Goal: Feedback & Contribution: Contribute content

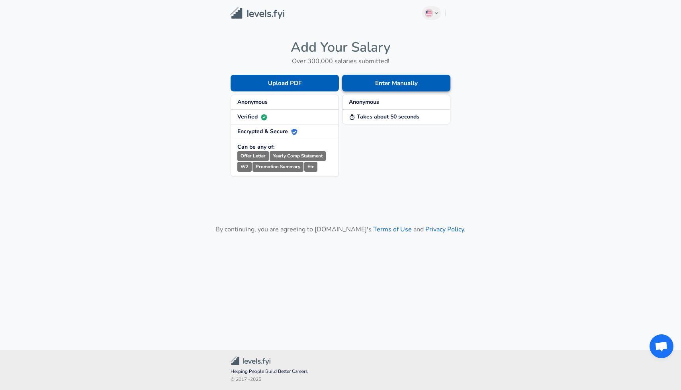
click at [383, 86] on button "Enter Manually" at bounding box center [396, 83] width 108 height 17
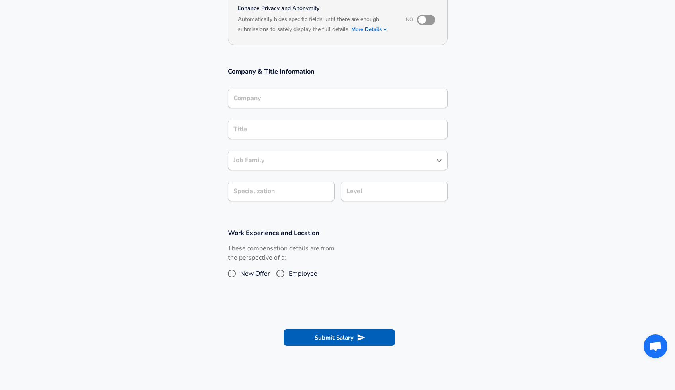
click at [353, 98] on input "Company" at bounding box center [337, 98] width 213 height 12
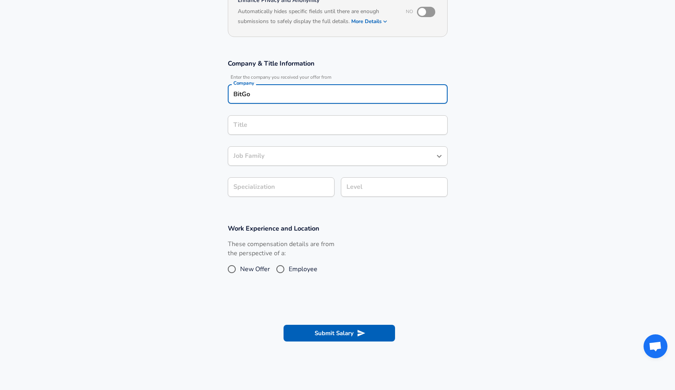
type input "BitGo"
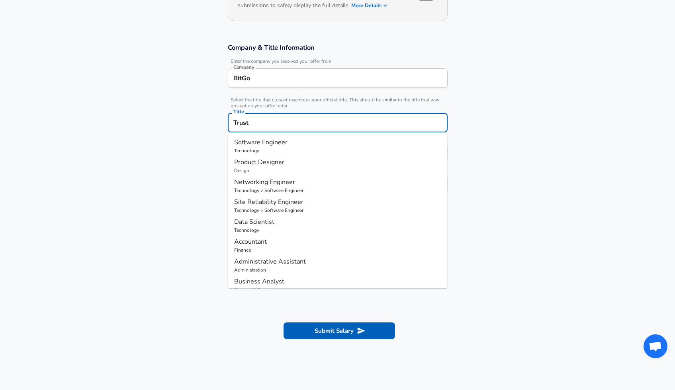
type input "Trust"
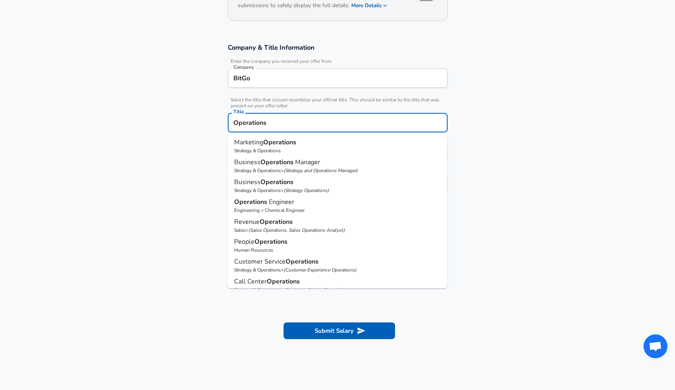
click at [340, 184] on p "Business Operations" at bounding box center [337, 182] width 207 height 10
type input "Business Operations"
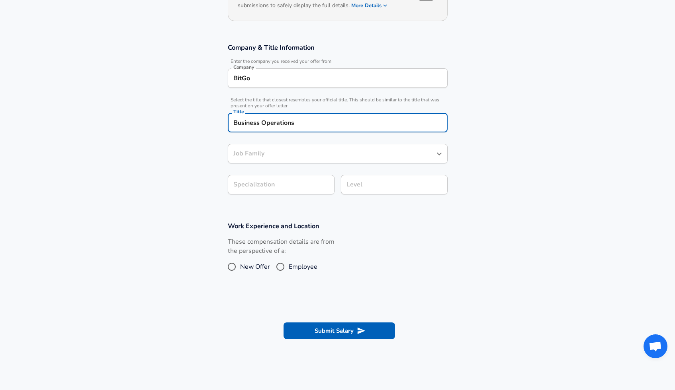
type input "Business Operations"
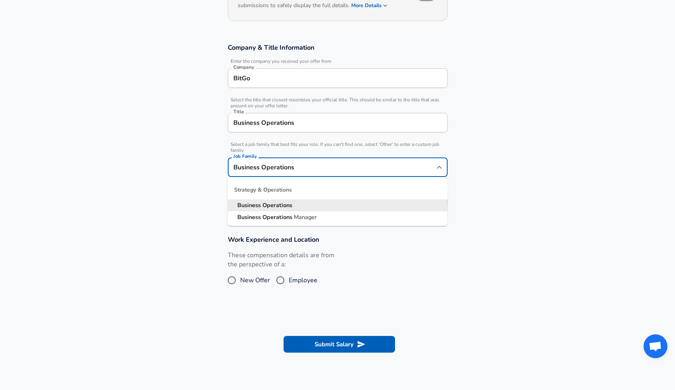
scroll to position [124, 0]
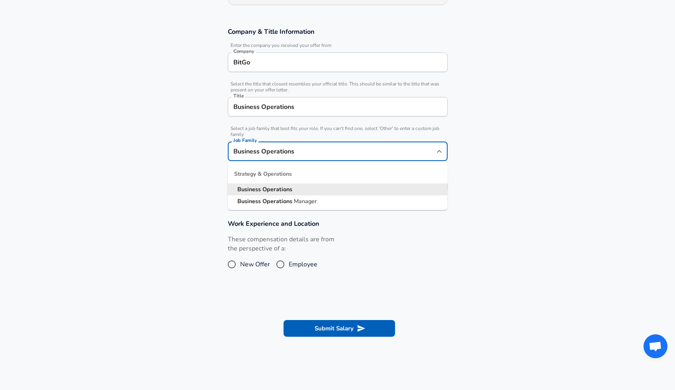
click at [304, 158] on div "Business Operations Job Family" at bounding box center [338, 152] width 220 height 20
click at [277, 200] on strong "Operations" at bounding box center [277, 201] width 31 height 8
type input "Business Operations Manager"
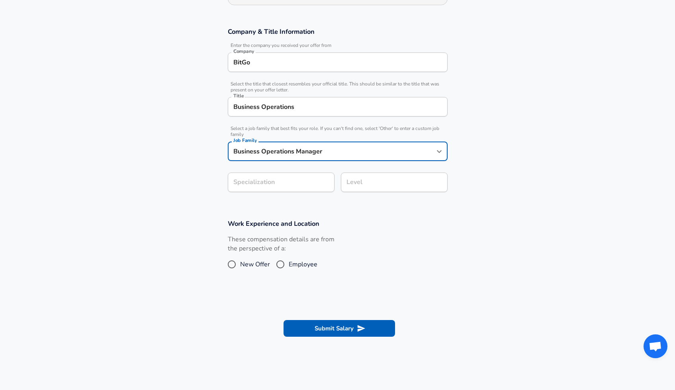
click at [150, 190] on section "Company & Title Information Enter the company you received your offer from Comp…" at bounding box center [337, 114] width 675 height 192
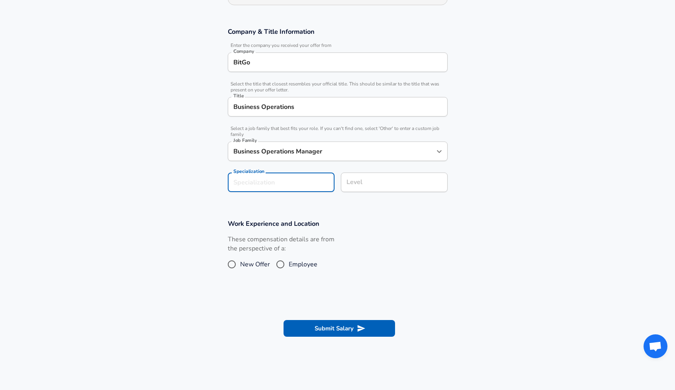
scroll to position [148, 0]
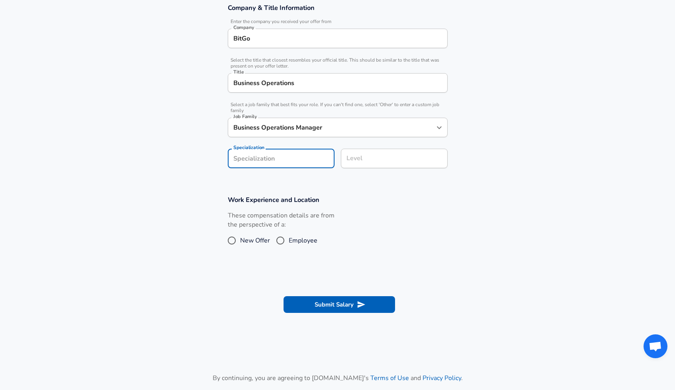
click at [258, 188] on form "Enhance Privacy and Anonymity No Automatically hides specific fields until ther…" at bounding box center [337, 127] width 675 height 398
click at [264, 183] on section "Company & Title Information Enter the company you received your offer from Comp…" at bounding box center [337, 90] width 675 height 192
click at [381, 166] on div "Level" at bounding box center [394, 159] width 107 height 20
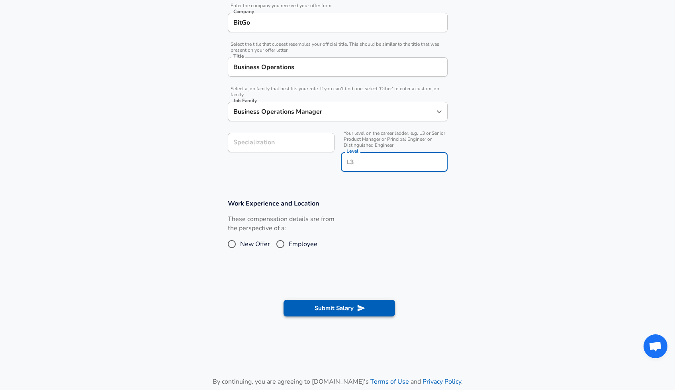
click at [384, 305] on button "Submit Salary" at bounding box center [338, 308] width 111 height 17
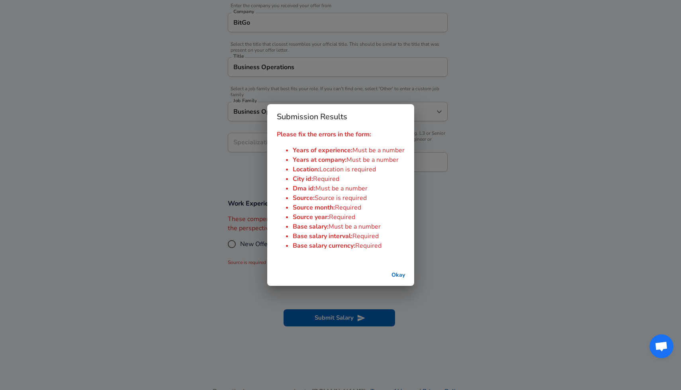
click at [459, 269] on div "Submission Results Please fix the errors in the form: Years of experience : Mus…" at bounding box center [340, 195] width 681 height 390
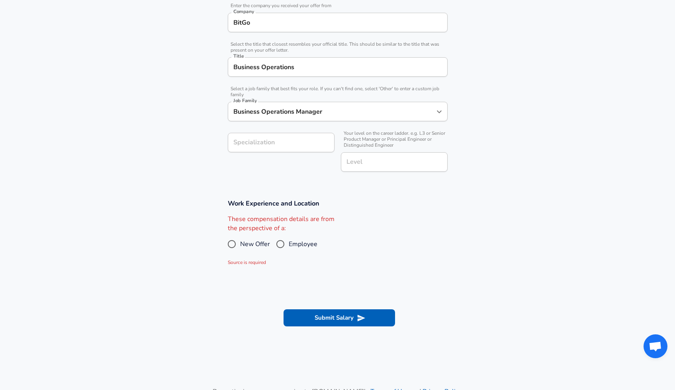
click at [391, 273] on section "Work Experience and Location These compensation details are from the perspectiv…" at bounding box center [337, 235] width 675 height 90
click at [287, 244] on input "Employee" at bounding box center [280, 244] width 17 height 13
radio input "true"
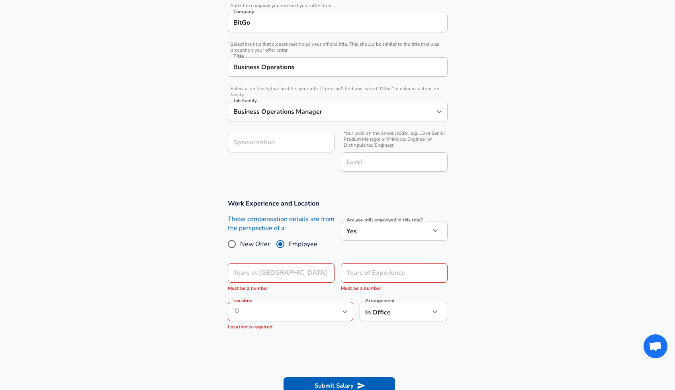
scroll to position [204, 0]
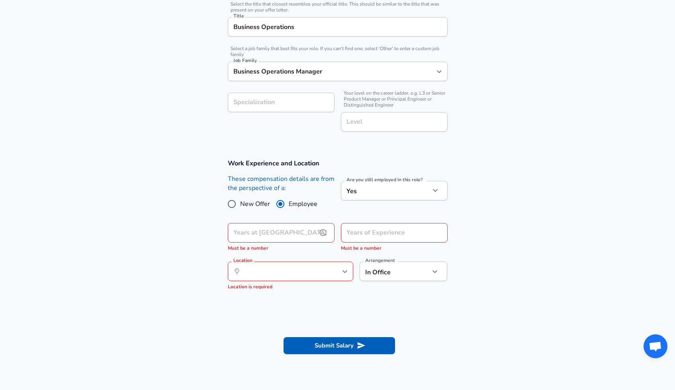
click at [324, 230] on icon "help" at bounding box center [323, 233] width 8 height 8
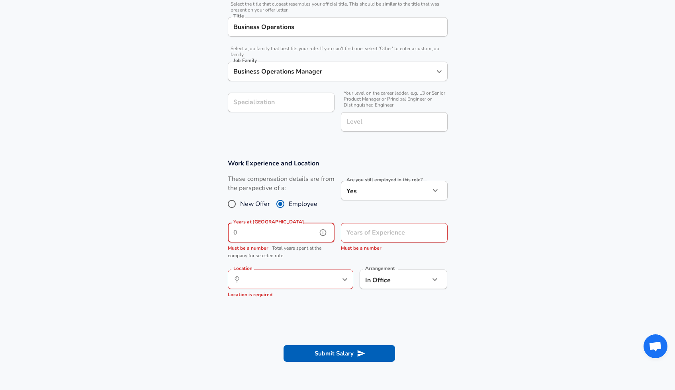
click at [283, 230] on input "Years at [GEOGRAPHIC_DATA]" at bounding box center [272, 233] width 89 height 20
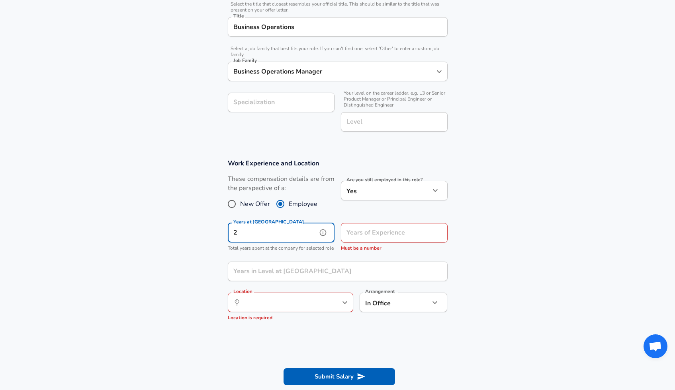
type input "2"
click at [174, 323] on section "Work Experience and Location These compensation details are from the perspectiv…" at bounding box center [337, 244] width 675 height 189
click at [359, 230] on input "Years of Experience" at bounding box center [385, 233] width 89 height 20
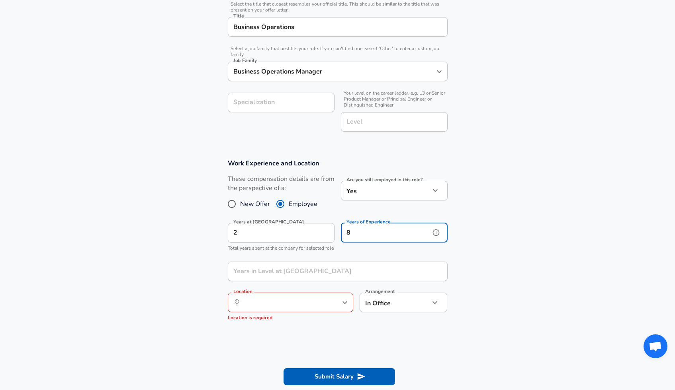
type input "8"
click at [309, 253] on p "Total years spent at the company for selected role" at bounding box center [281, 249] width 107 height 8
click at [310, 273] on input "Years in Level at [GEOGRAPHIC_DATA]" at bounding box center [329, 272] width 202 height 20
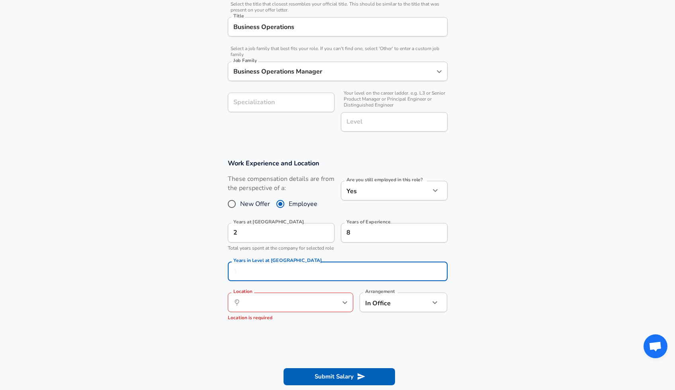
click at [314, 256] on div "Years at BitGo 2 Years at BitGo Total years spent at the company for selected r…" at bounding box center [277, 236] width 113 height 39
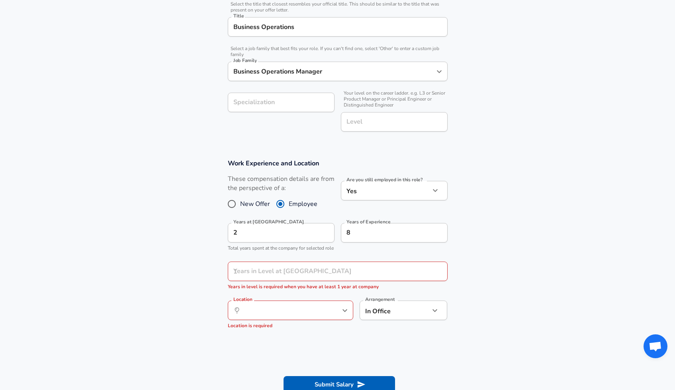
scroll to position [291, 0]
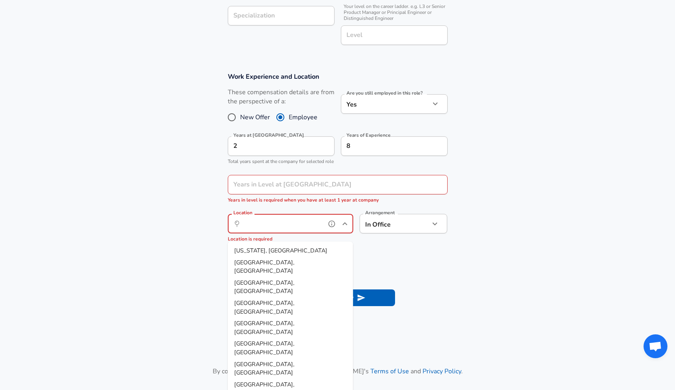
click at [287, 230] on input "Location" at bounding box center [282, 224] width 82 height 12
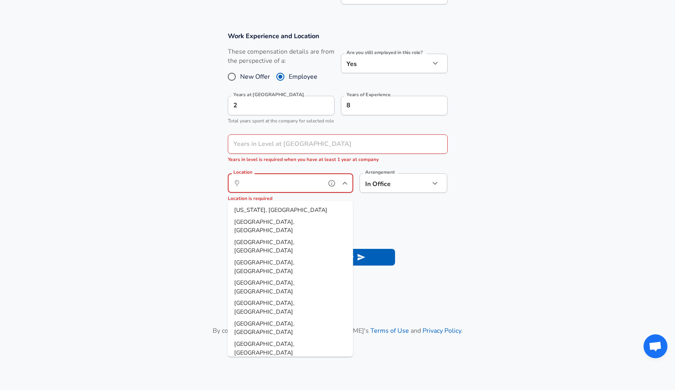
scroll to position [365, 0]
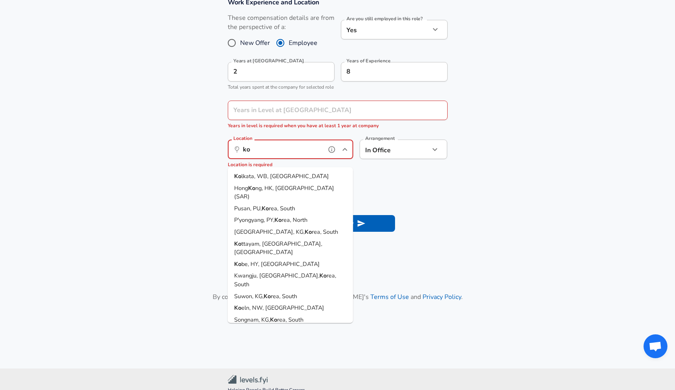
type input "k"
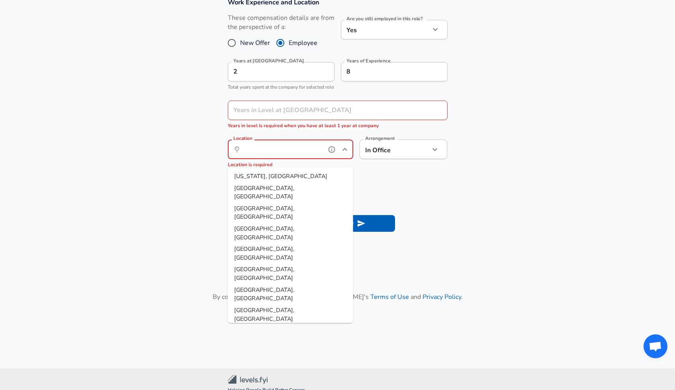
click at [290, 177] on li "[US_STATE], [GEOGRAPHIC_DATA]" at bounding box center [290, 177] width 125 height 12
type input "[US_STATE], [GEOGRAPHIC_DATA]"
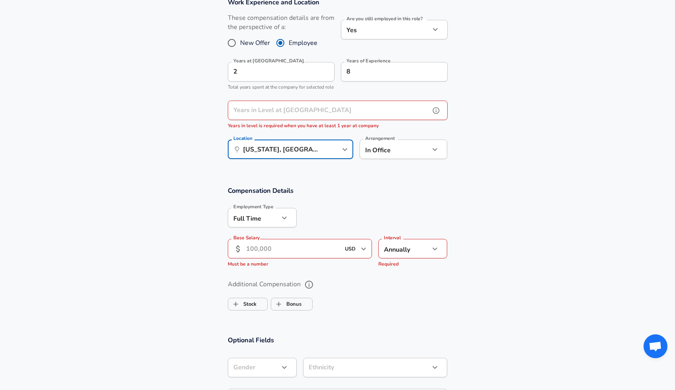
click at [306, 120] on input "Years in Level at [GEOGRAPHIC_DATA]" at bounding box center [329, 111] width 202 height 20
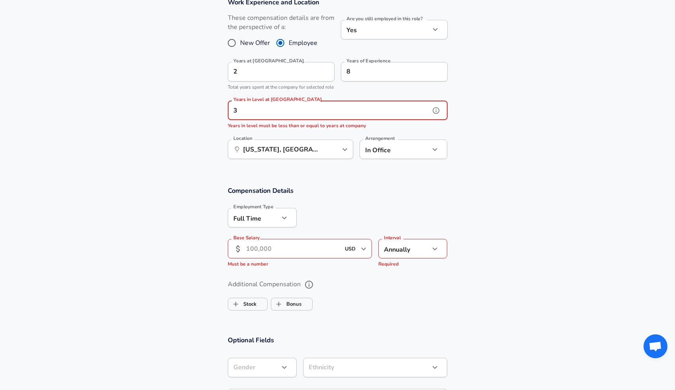
type input "3"
click at [359, 195] on h3 "Compensation Details" at bounding box center [338, 190] width 220 height 9
click at [306, 256] on input "Base Salary" at bounding box center [293, 249] width 94 height 20
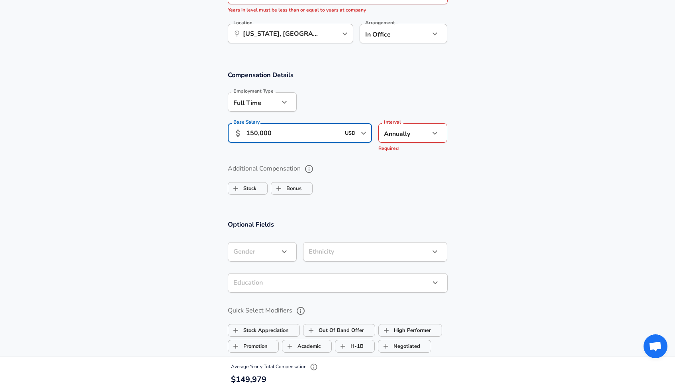
scroll to position [513, 0]
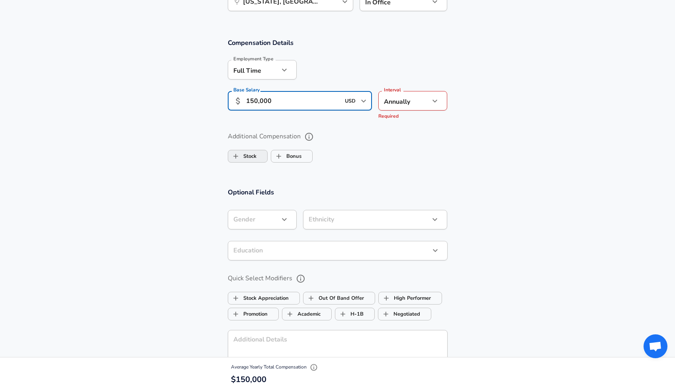
type input "150,000"
click at [249, 164] on label "Stock" at bounding box center [242, 156] width 28 height 15
checkbox input "true"
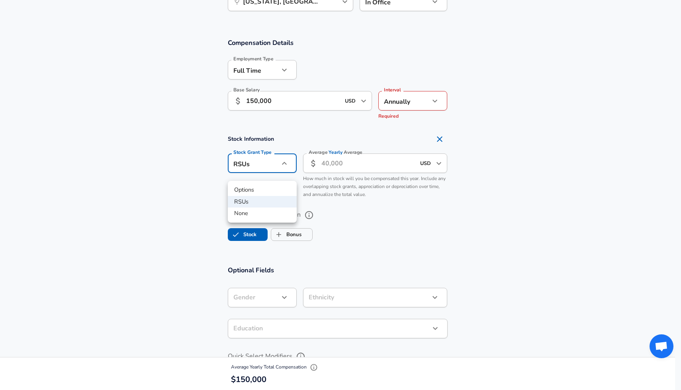
click at [260, 193] on li "Options" at bounding box center [262, 190] width 69 height 12
type input "option"
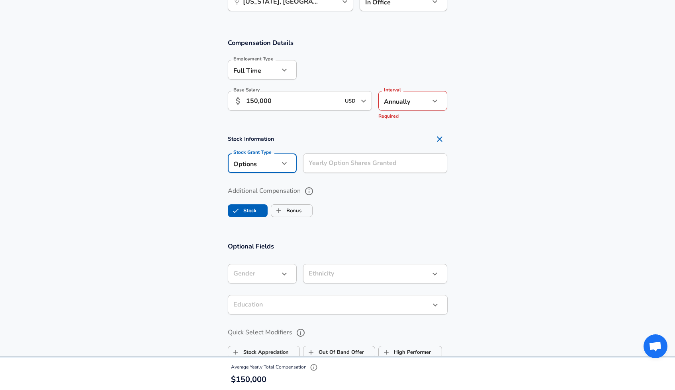
click at [343, 173] on input "Yearly Option Shares Granted" at bounding box center [375, 164] width 144 height 20
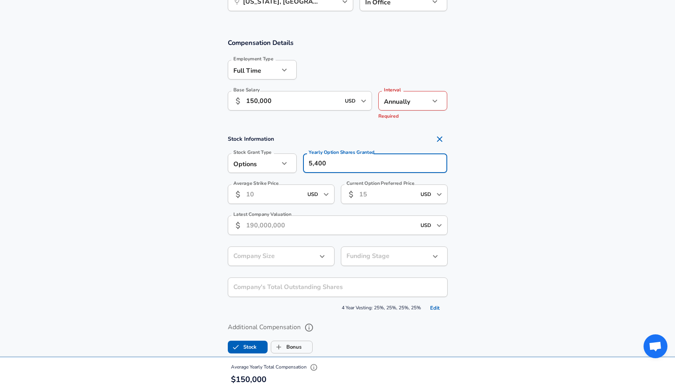
type input "5,400"
click at [202, 188] on section "Stock Information Stock Grant Type Options option Stock Grant Type Yearly Optio…" at bounding box center [337, 222] width 675 height 183
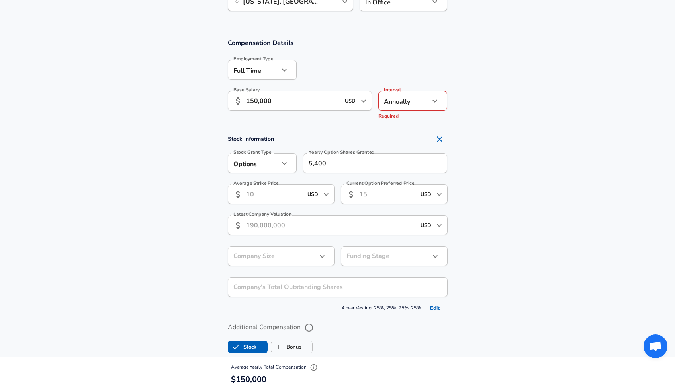
scroll to position [523, 0]
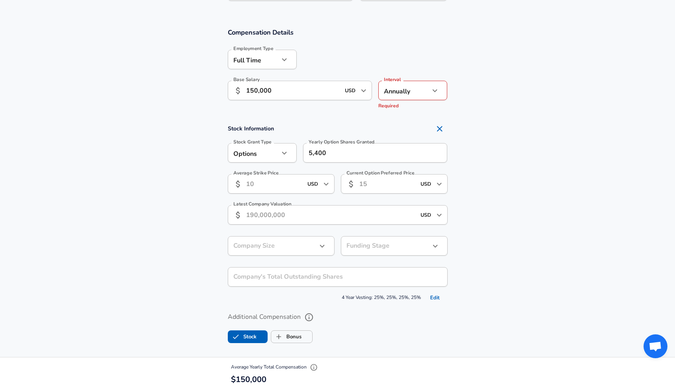
click at [284, 186] on input "Average Strike Price" at bounding box center [274, 184] width 57 height 20
type input "5"
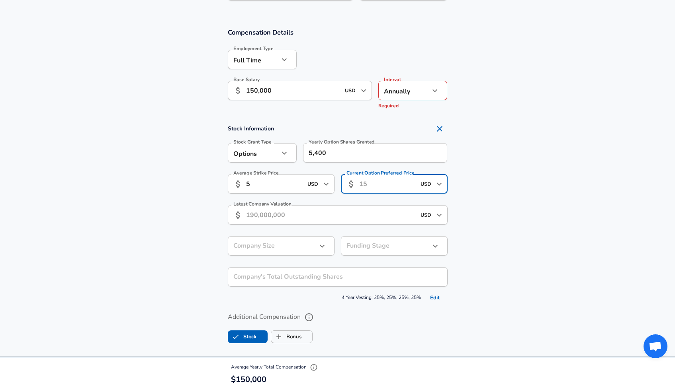
click at [369, 190] on input "Current Option Preferred Price" at bounding box center [387, 184] width 57 height 20
type input "16"
click at [296, 222] on input "Latest Company Valuation" at bounding box center [331, 215] width 170 height 20
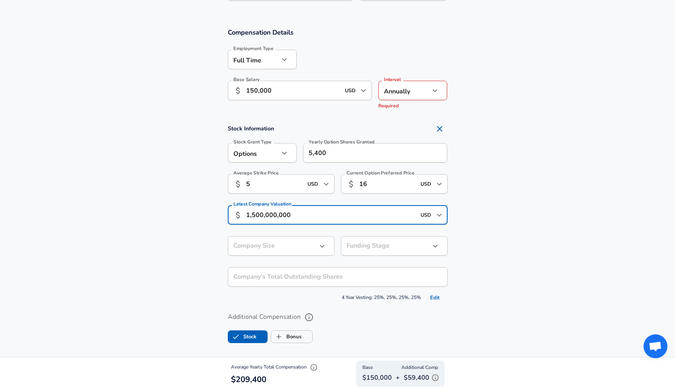
type input "1,500,000,000"
click at [487, 228] on section "Stock Information Stock Grant Type Options option Stock Grant Type Yearly Optio…" at bounding box center [337, 212] width 675 height 183
click at [314, 252] on button "help" at bounding box center [311, 246] width 12 height 12
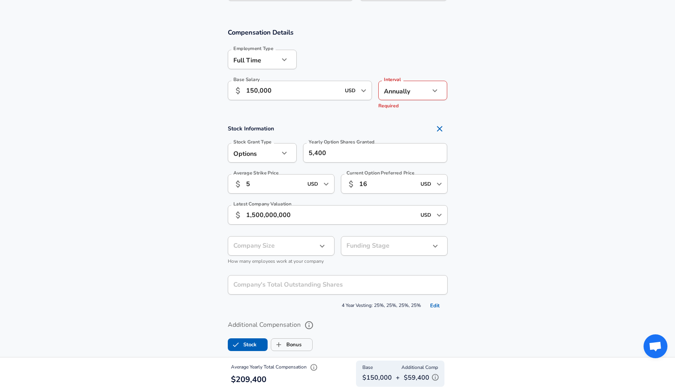
click at [330, 255] on div "​ Company Size" at bounding box center [281, 246] width 107 height 20
click at [321, 248] on icon "button" at bounding box center [322, 246] width 5 height 3
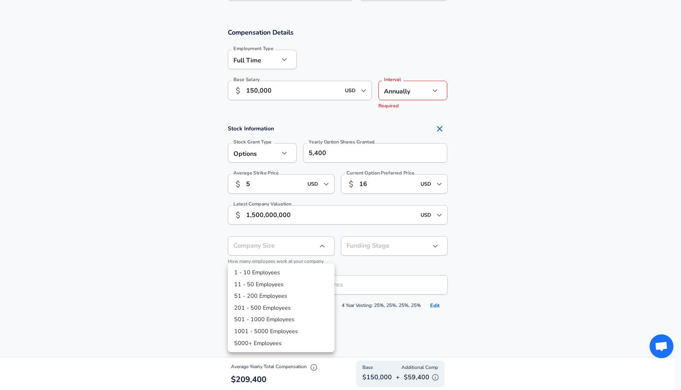
click at [291, 308] on li "201 - 500 Employees" at bounding box center [281, 308] width 107 height 12
type input "201-500"
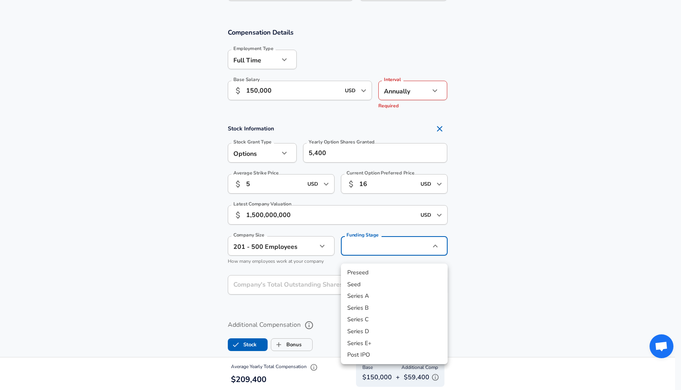
click at [369, 310] on li "Series B" at bounding box center [394, 308] width 107 height 12
type input "series_b"
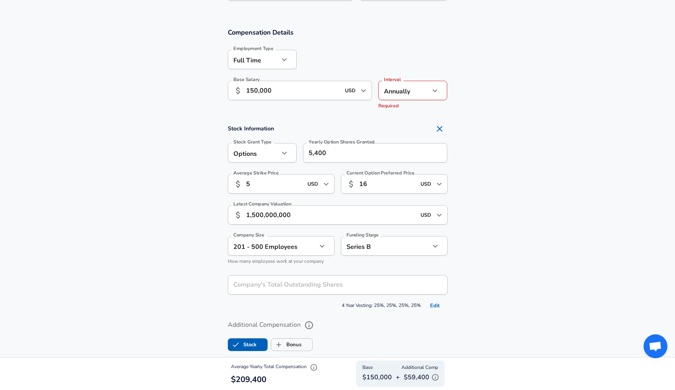
click at [204, 304] on section "Stock Information Stock Grant Type Options option Stock Grant Type Yearly Optio…" at bounding box center [337, 216] width 675 height 191
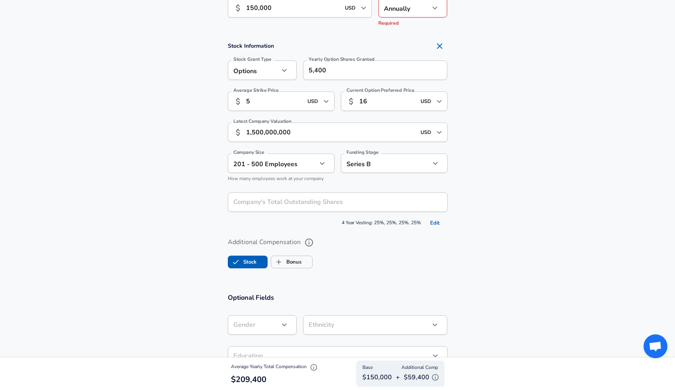
scroll to position [611, 0]
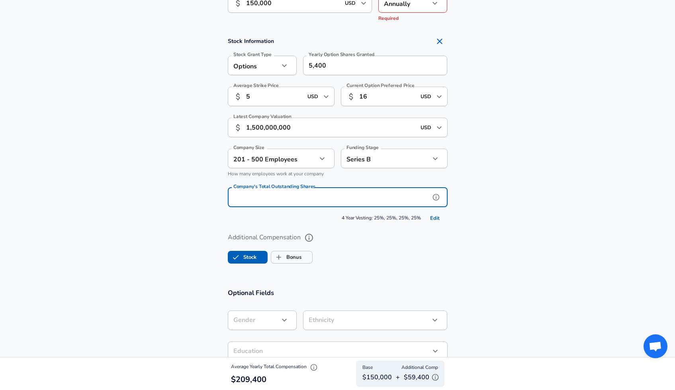
click at [274, 206] on input "Company's Total Outstanding Shares" at bounding box center [329, 198] width 202 height 20
click at [439, 257] on ul "Stock Bonus" at bounding box center [338, 256] width 220 height 16
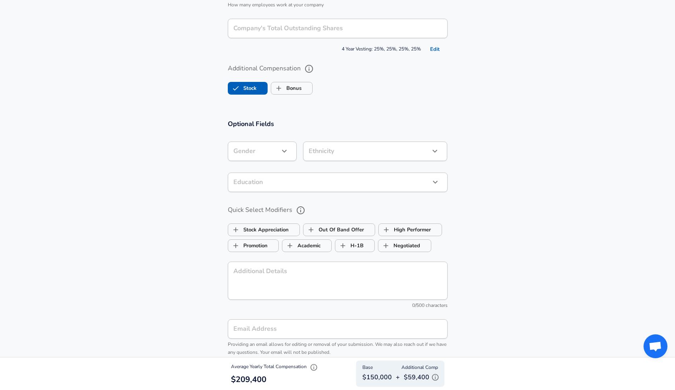
scroll to position [785, 0]
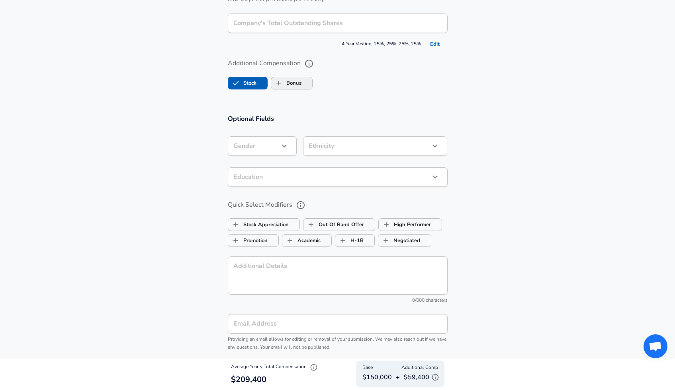
click at [288, 91] on label "Bonus" at bounding box center [286, 83] width 30 height 15
checkbox input "true"
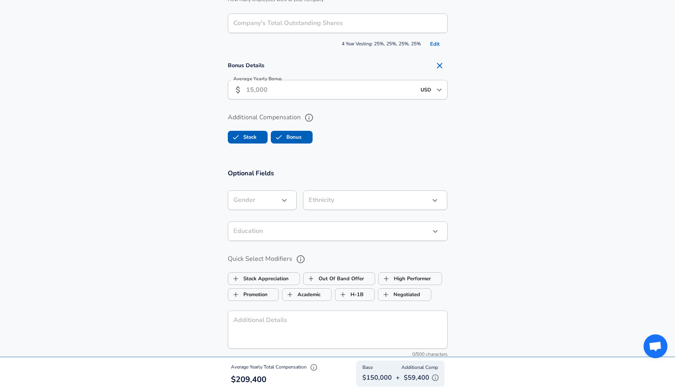
click at [279, 94] on input "Average Yearly Bonus" at bounding box center [331, 90] width 170 height 20
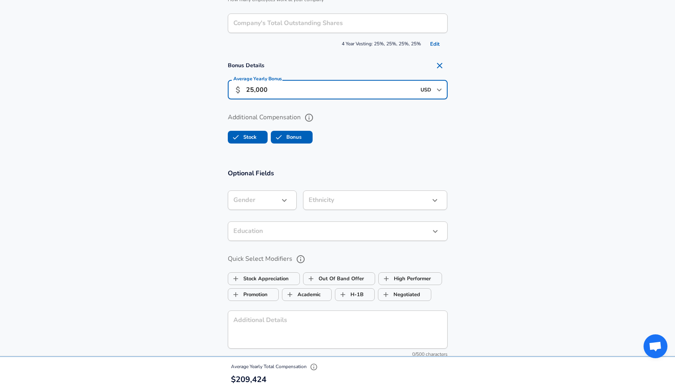
type input "25,000"
click at [131, 141] on section "Additional Compensation Stock Bonus" at bounding box center [337, 126] width 675 height 42
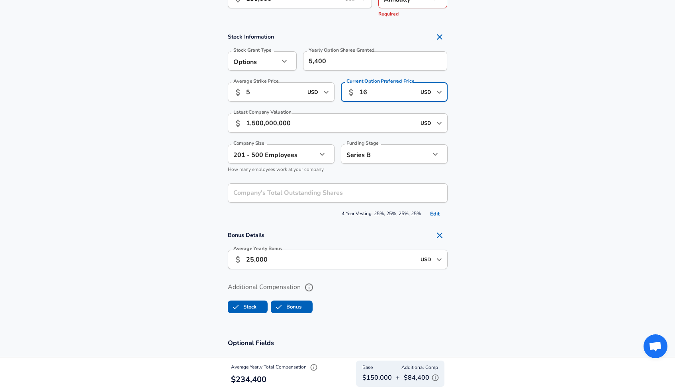
scroll to position [0, 0]
drag, startPoint x: 398, startPoint y: 105, endPoint x: 402, endPoint y: 105, distance: 4.8
click at [402, 102] on input "16" at bounding box center [387, 92] width 57 height 20
click at [481, 115] on section "Stock Information Stock Grant Type Options option Stock Grant Type Yearly Optio…" at bounding box center [337, 124] width 675 height 191
drag, startPoint x: 391, startPoint y: 107, endPoint x: 351, endPoint y: 100, distance: 40.4
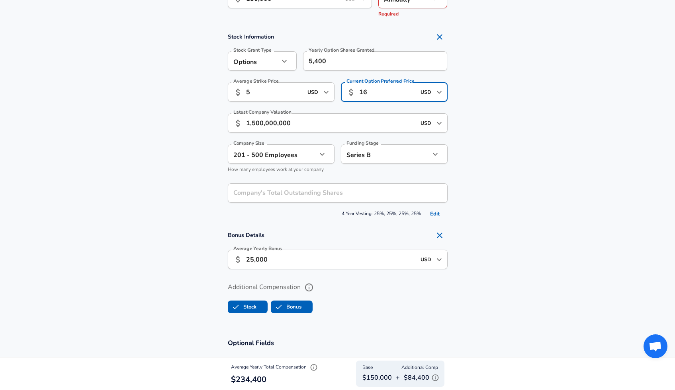
click at [351, 100] on div "​ 16 USD ​ Current Option Preferred Price" at bounding box center [394, 92] width 107 height 20
click at [175, 172] on section "Stock Information Stock Grant Type Options option Stock Grant Type Yearly Optio…" at bounding box center [337, 124] width 675 height 191
click at [169, 125] on section "Stock Information Stock Grant Type Options option Stock Grant Type Yearly Optio…" at bounding box center [337, 124] width 675 height 191
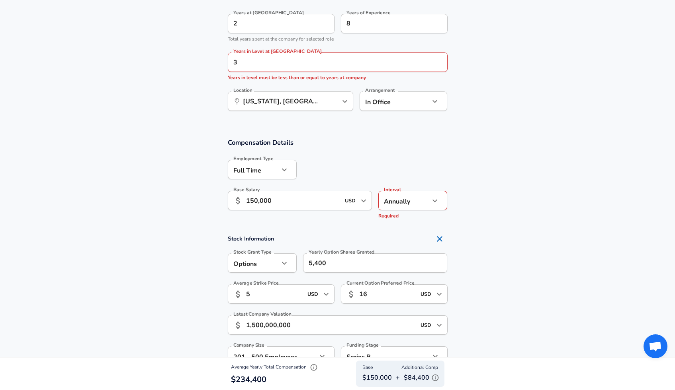
scroll to position [403, 0]
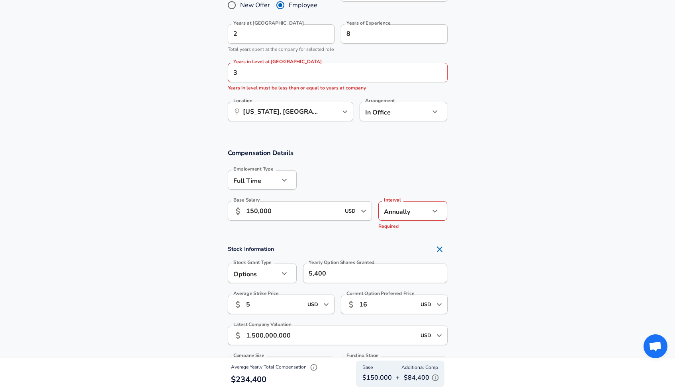
click at [188, 242] on section "Compensation Details Employment Type [DEMOGRAPHIC_DATA] full_time Employment Ty…" at bounding box center [337, 340] width 675 height 403
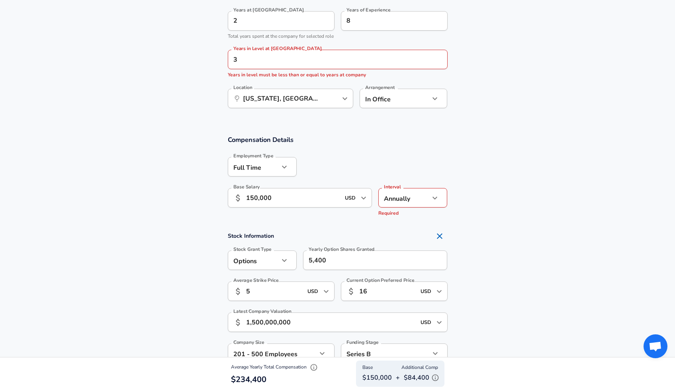
scroll to position [456, 0]
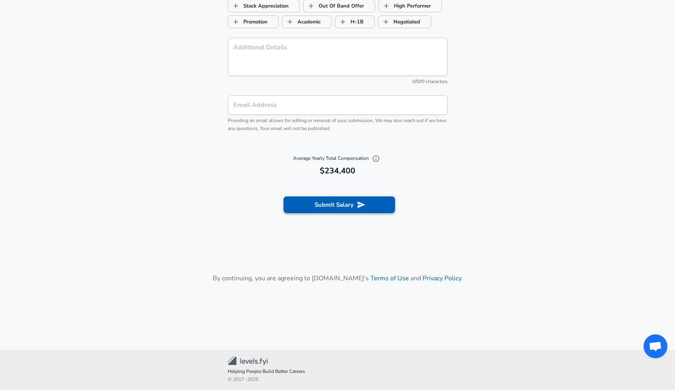
click at [300, 201] on button "Submit Salary" at bounding box center [338, 205] width 111 height 17
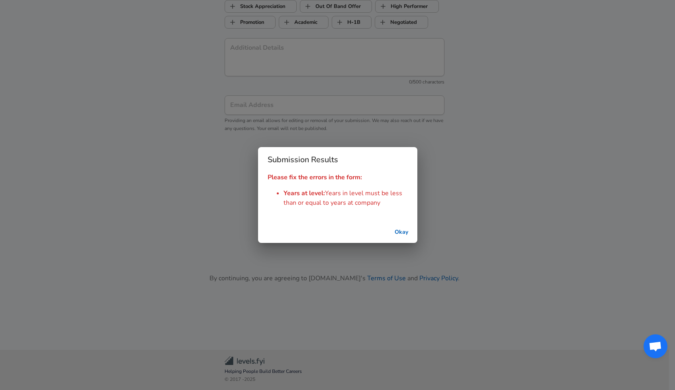
scroll to position [1058, 0]
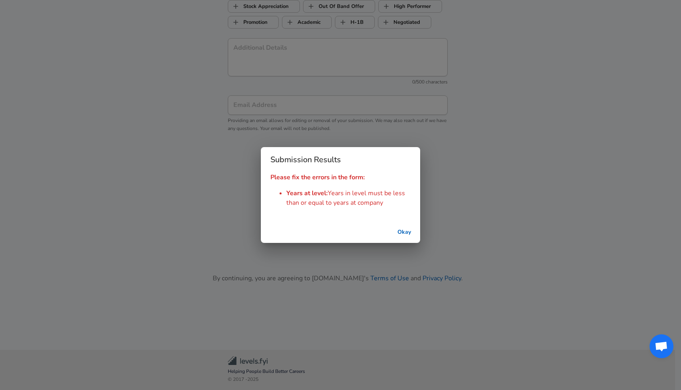
click at [394, 225] on button "Okay" at bounding box center [403, 232] width 25 height 15
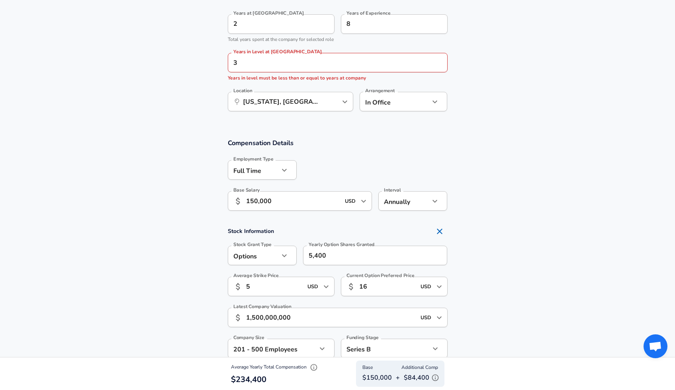
scroll to position [372, 0]
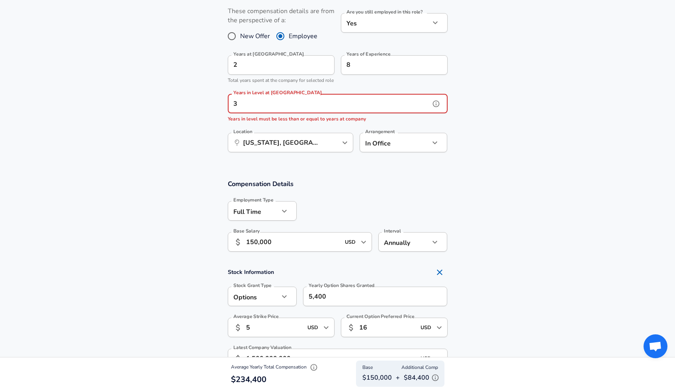
drag, startPoint x: 272, startPoint y: 111, endPoint x: 185, endPoint y: 113, distance: 86.8
click at [185, 113] on section "Work Experience and Location These compensation details are from the perspectiv…" at bounding box center [337, 76] width 675 height 189
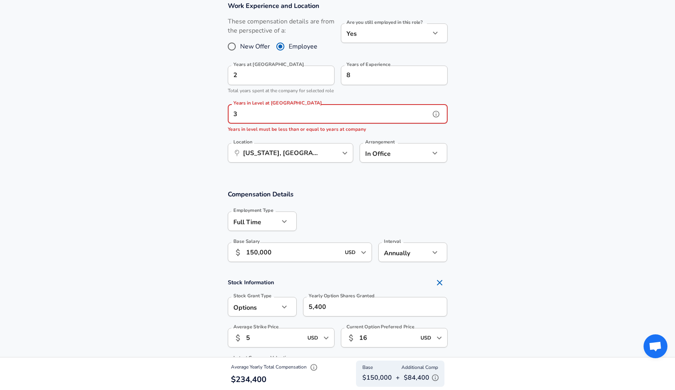
scroll to position [356, 0]
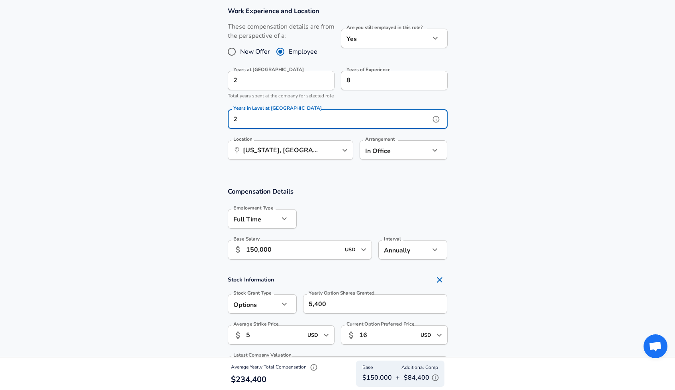
type input "2"
click at [181, 136] on section "Work Experience and Location These compensation details are from the perspectiv…" at bounding box center [337, 87] width 675 height 181
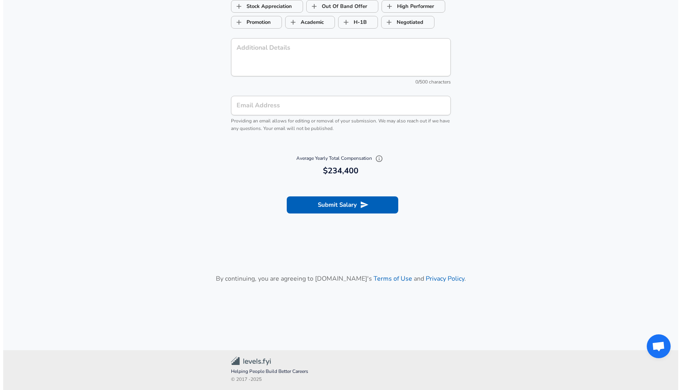
scroll to position [1050, 0]
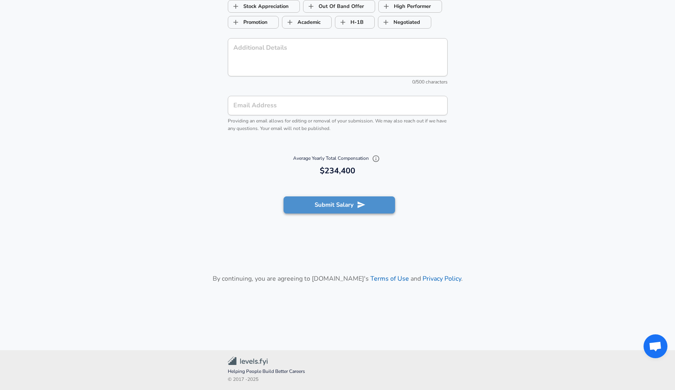
click at [306, 208] on button "Submit Salary" at bounding box center [338, 205] width 111 height 17
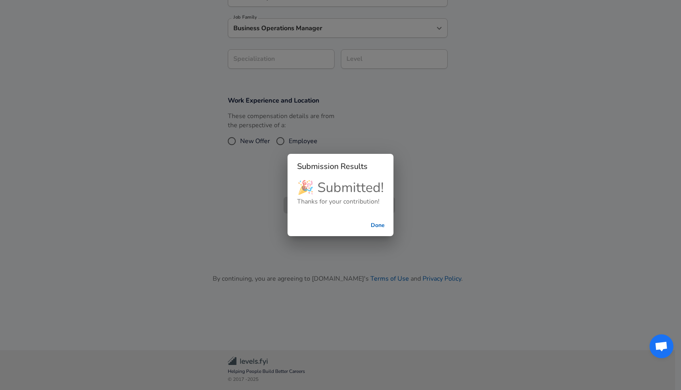
scroll to position [216, 0]
